Goal: Find specific page/section: Find specific page/section

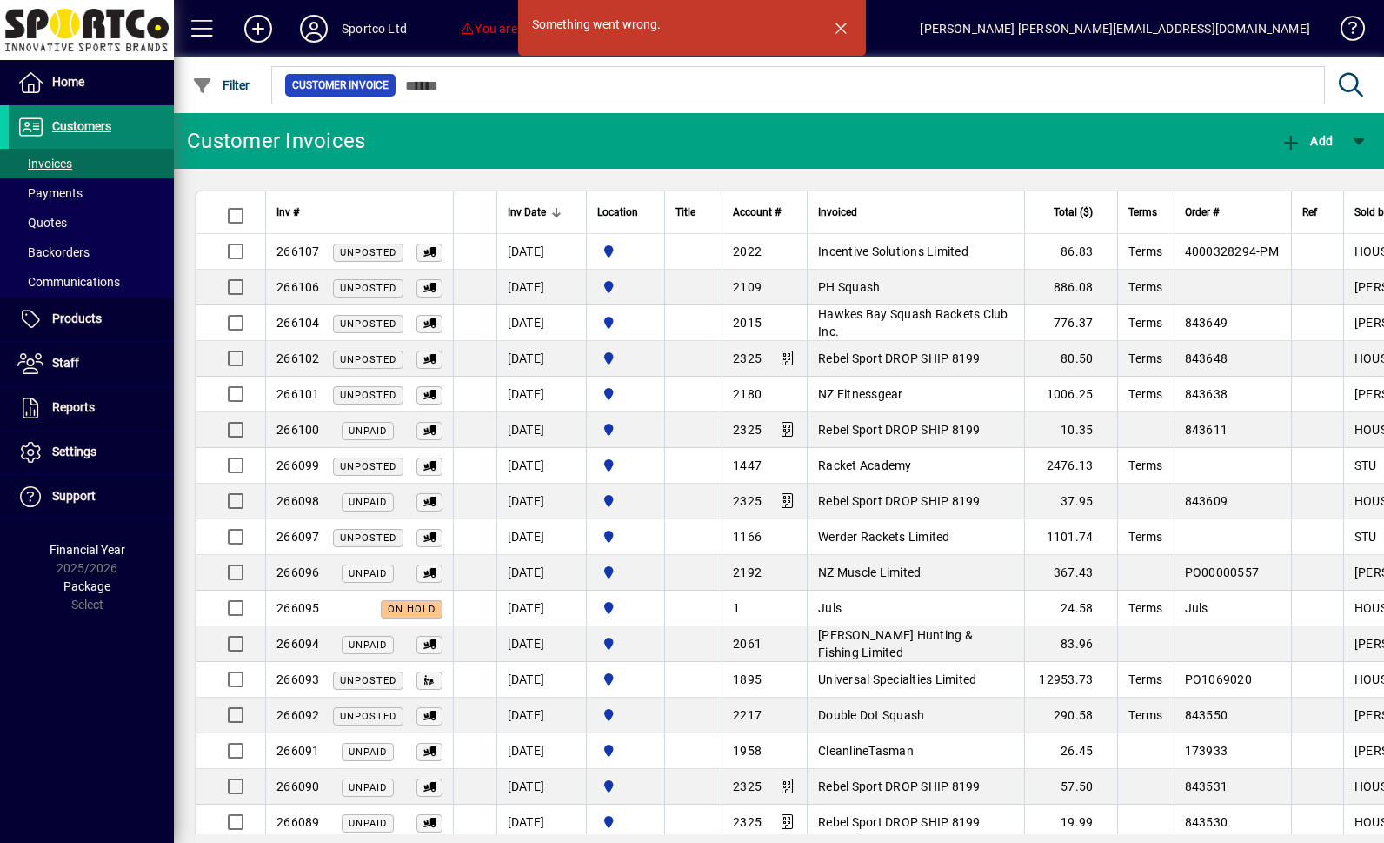
click at [69, 130] on span "Customers" at bounding box center [81, 126] width 59 height 14
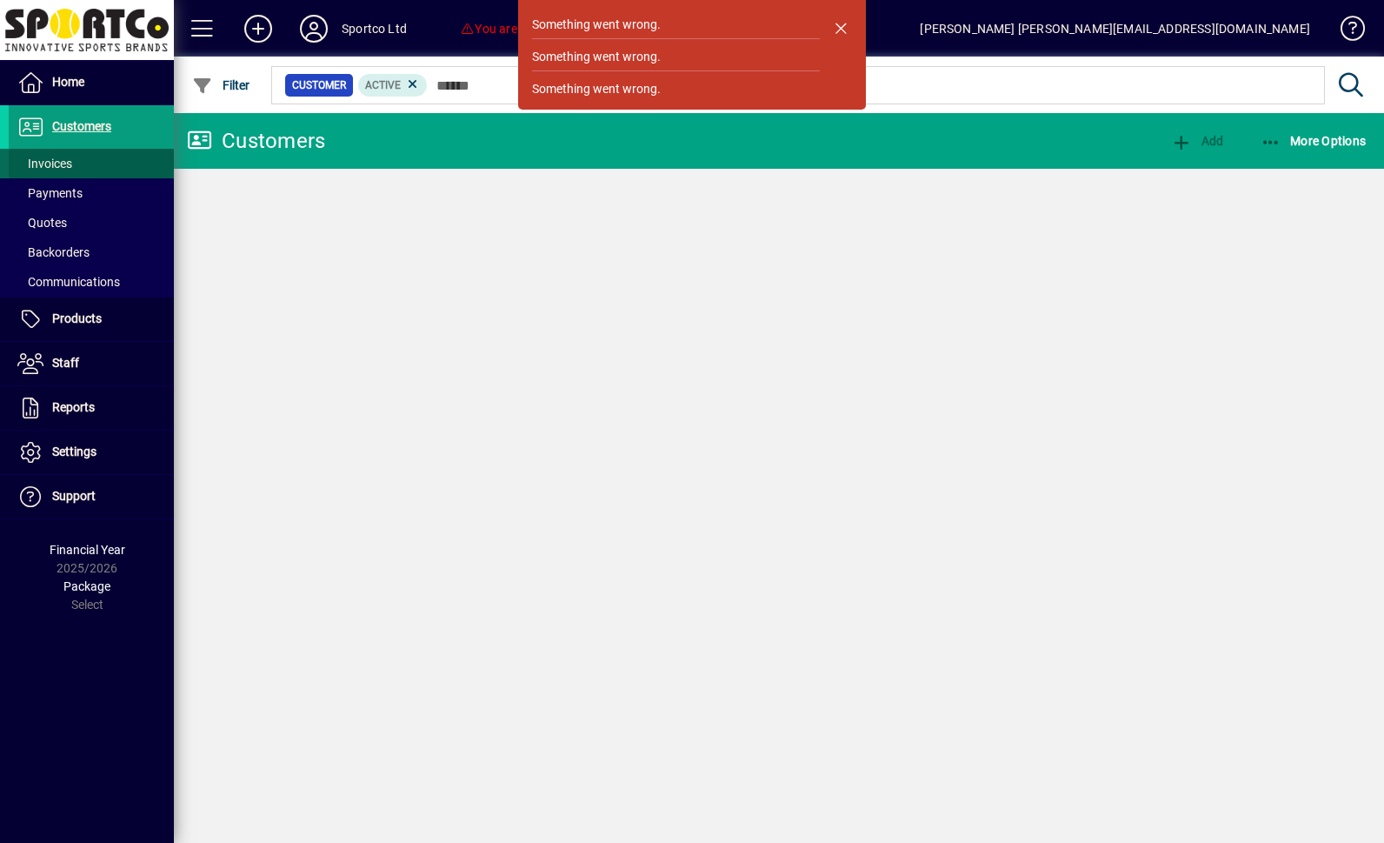
click at [41, 171] on span "Invoices" at bounding box center [40, 164] width 63 height 18
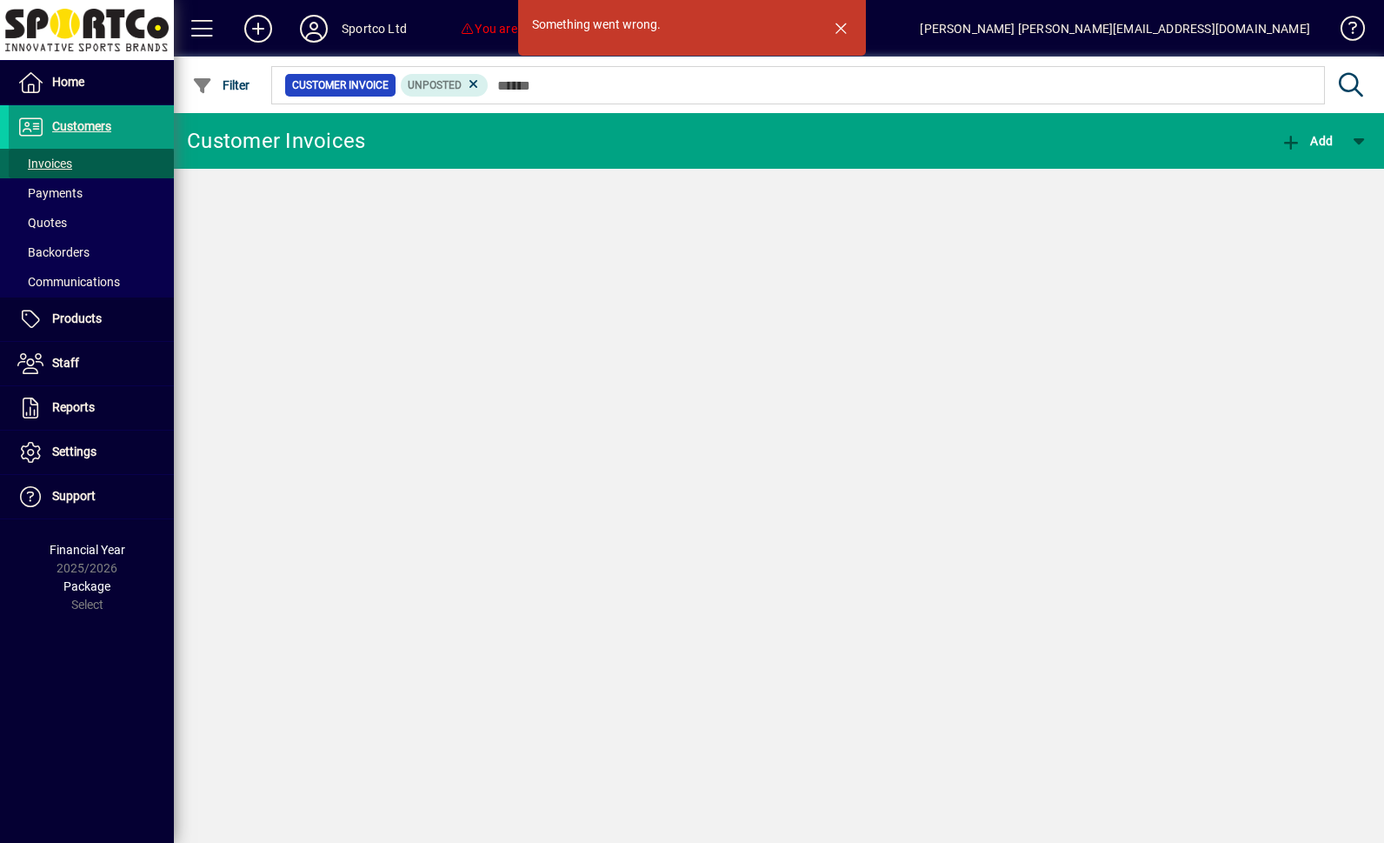
click at [55, 166] on span "Invoices" at bounding box center [44, 164] width 55 height 14
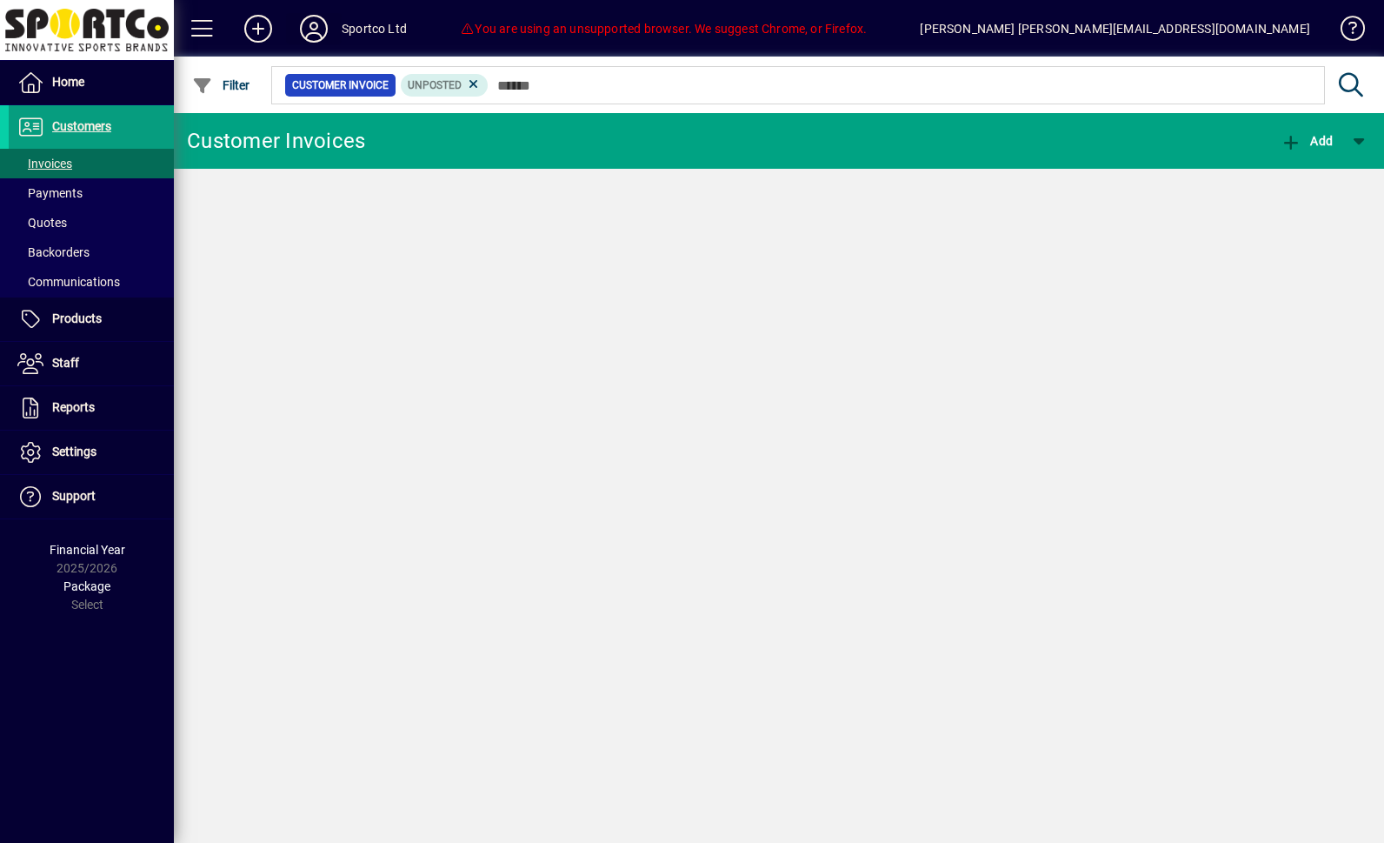
click at [318, 25] on icon at bounding box center [313, 29] width 35 height 28
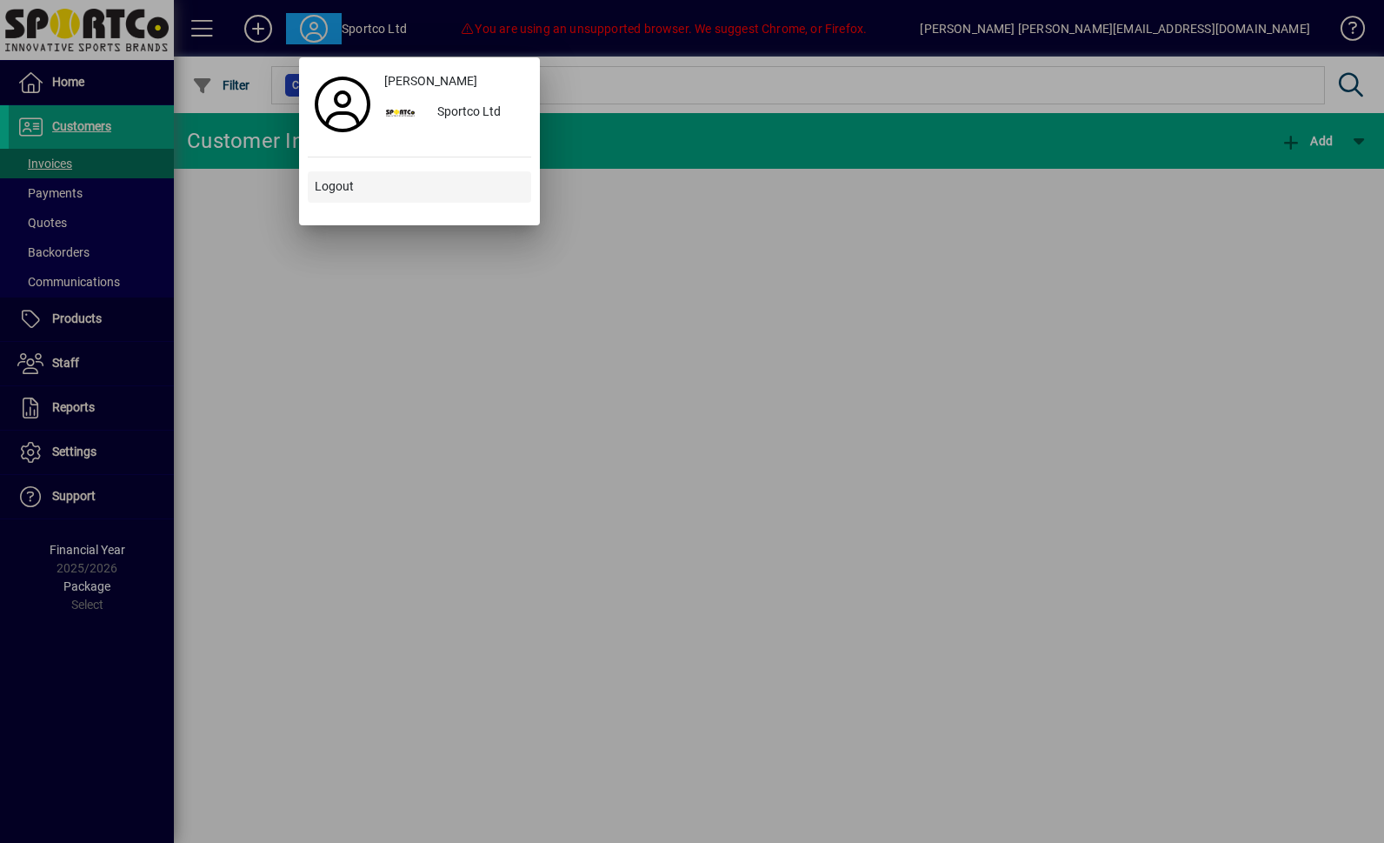
click at [345, 177] on span "Logout" at bounding box center [334, 186] width 39 height 18
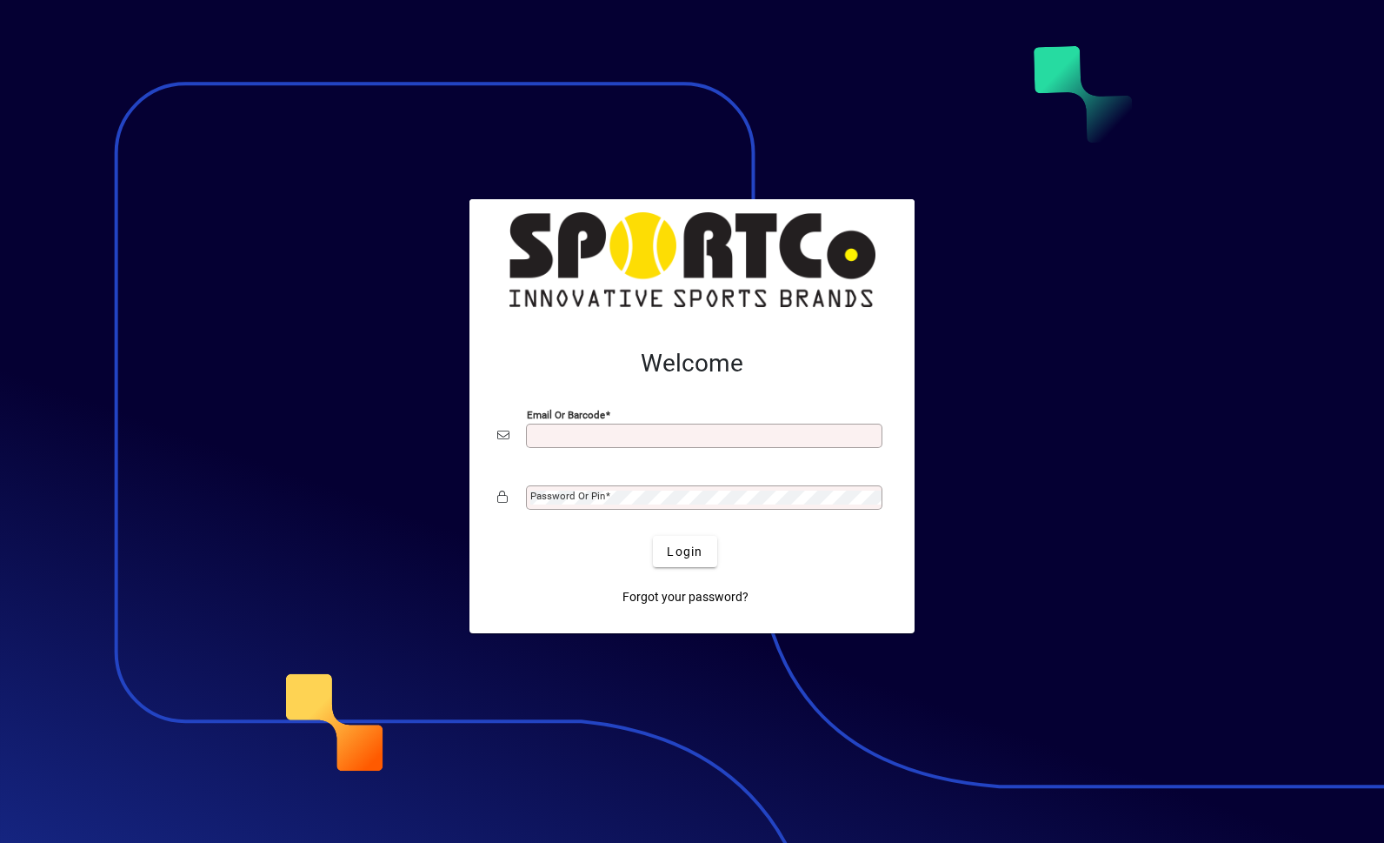
type input "**********"
click at [685, 550] on button "Login" at bounding box center [684, 551] width 63 height 31
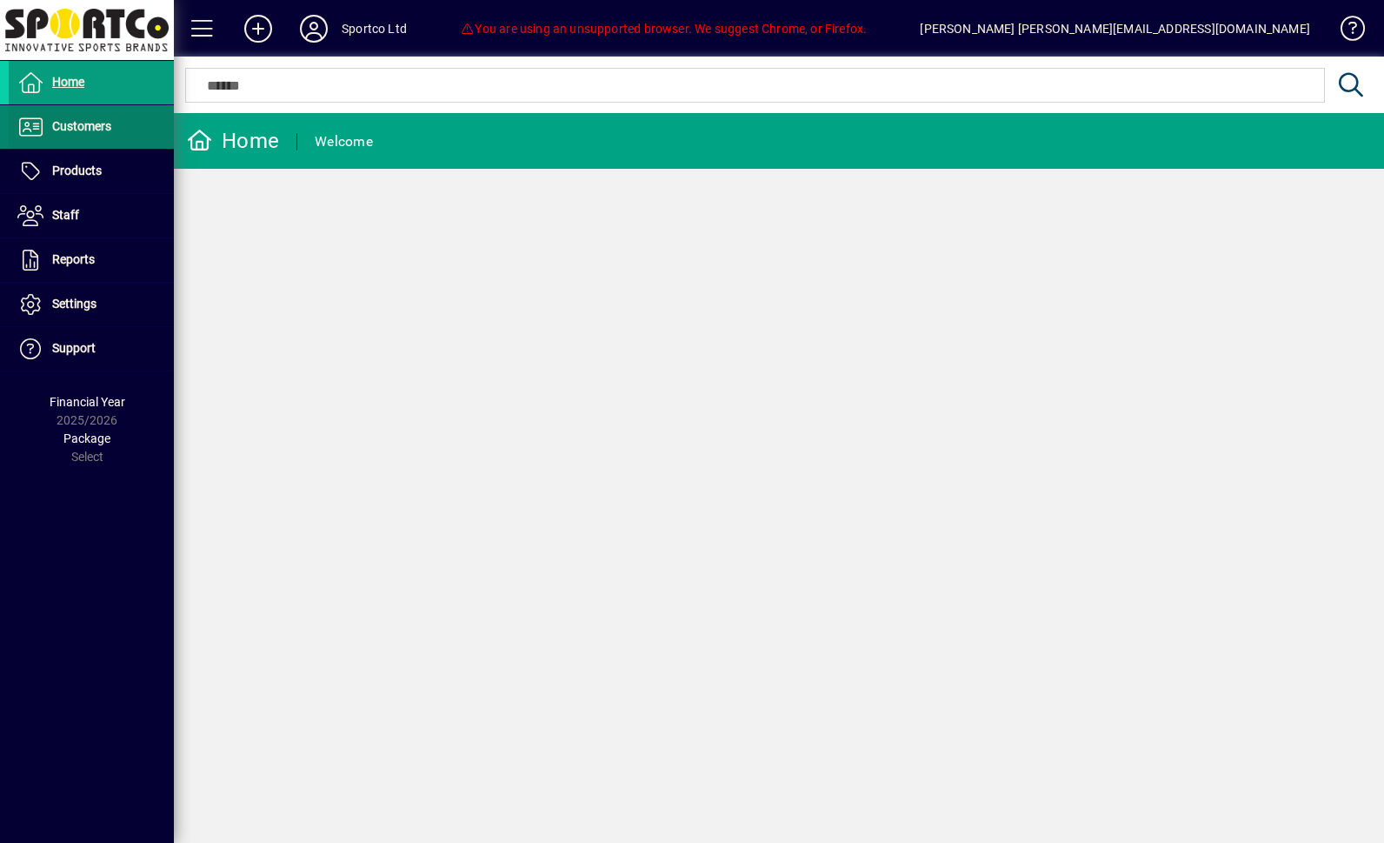
click at [46, 124] on span "Customers" at bounding box center [60, 127] width 103 height 21
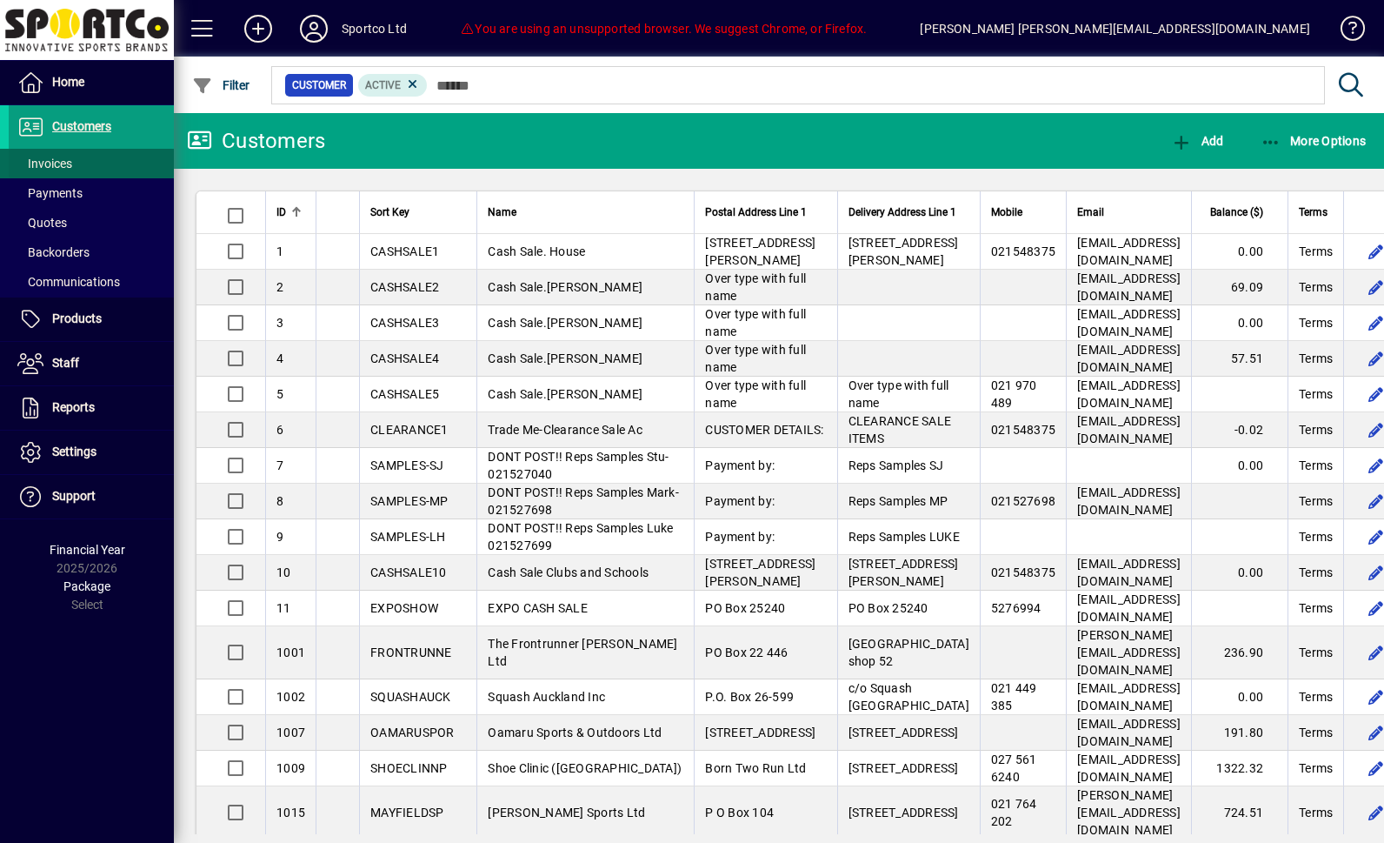
click at [37, 162] on span "Invoices" at bounding box center [44, 164] width 55 height 14
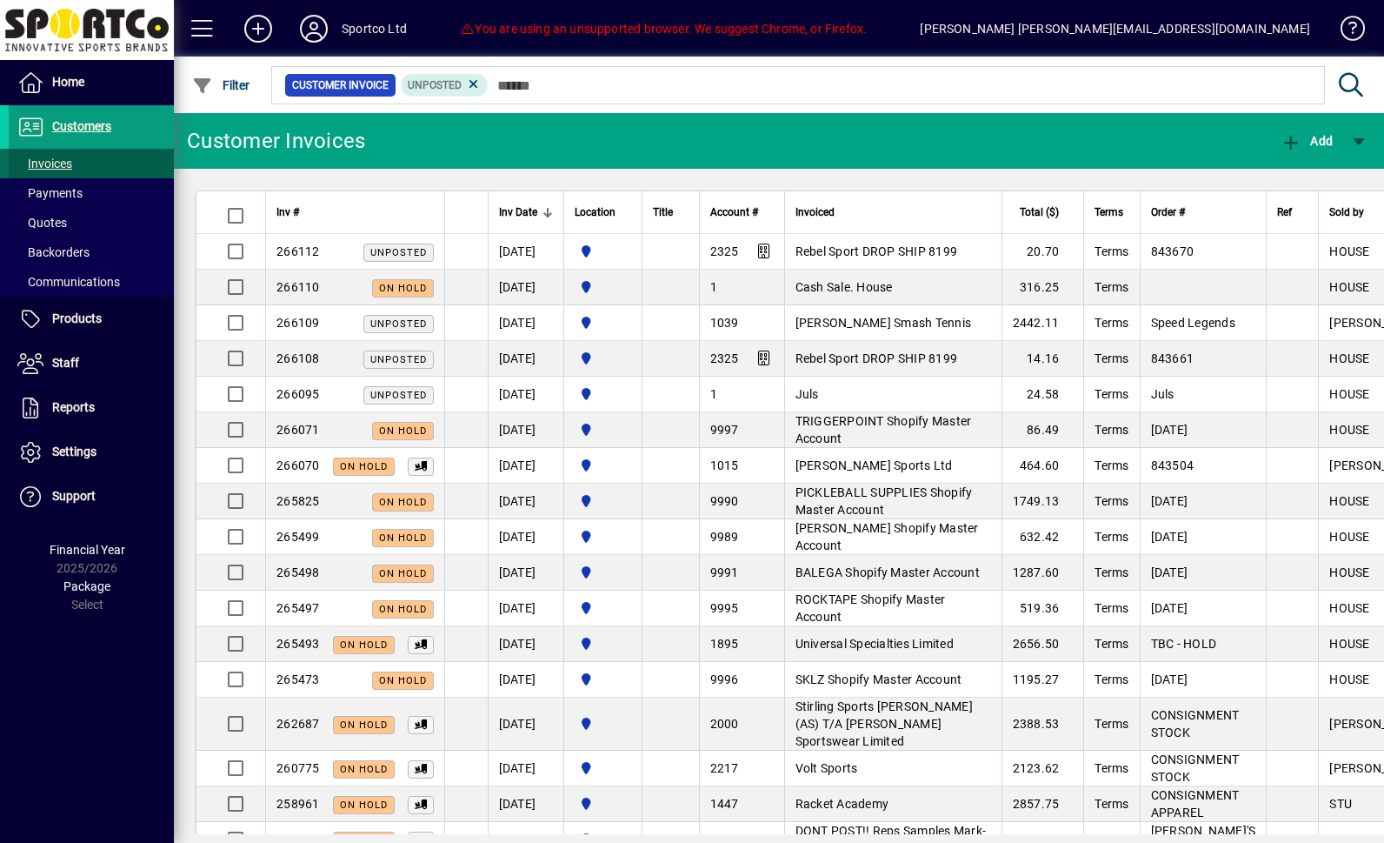
click at [50, 162] on span "Invoices" at bounding box center [44, 164] width 55 height 14
click at [192, 20] on span at bounding box center [203, 29] width 42 height 42
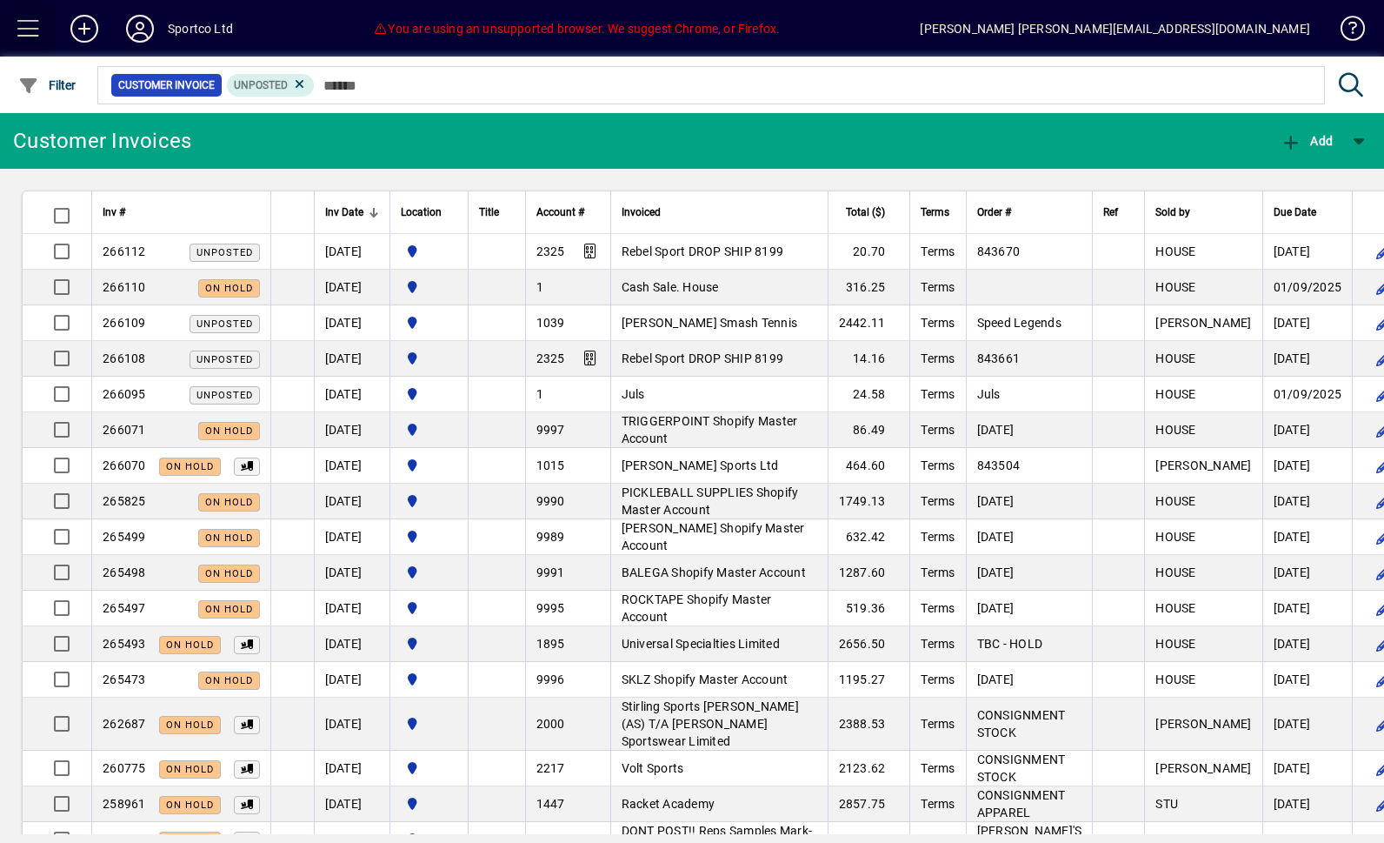
click at [18, 33] on span at bounding box center [29, 29] width 42 height 42
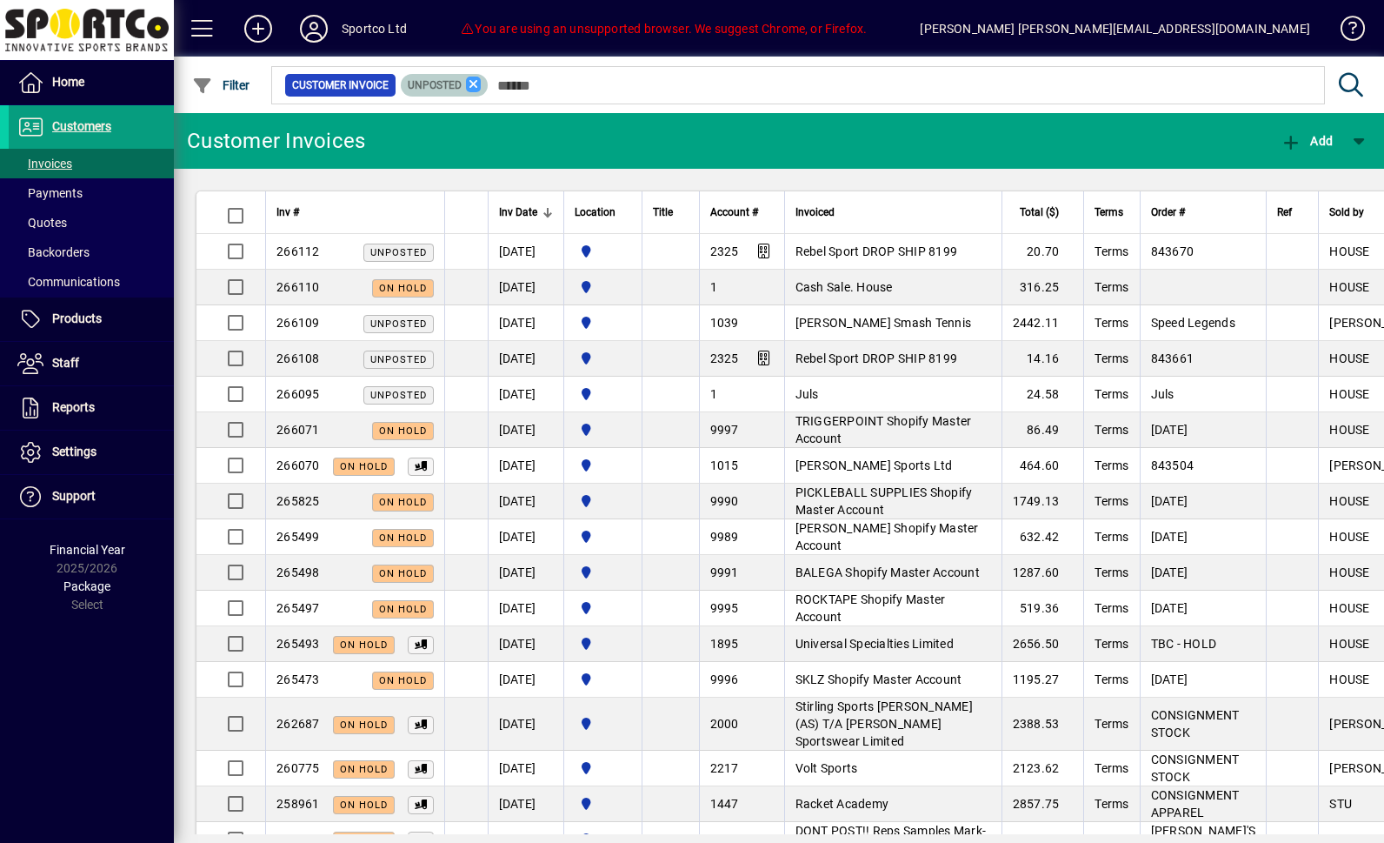
click at [482, 85] on icon at bounding box center [474, 85] width 16 height 16
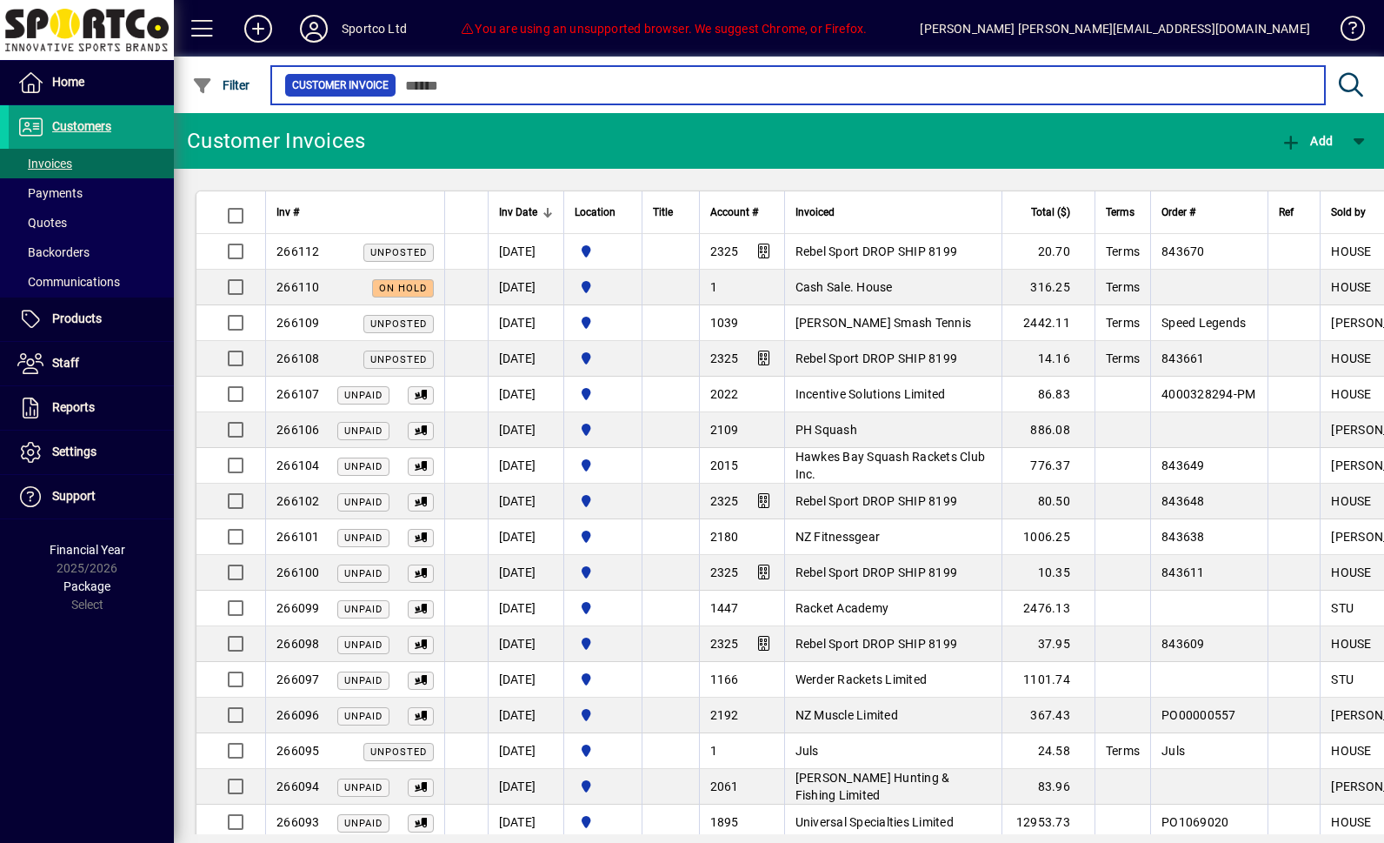
scroll to position [-10, 0]
